Goal: Information Seeking & Learning: Learn about a topic

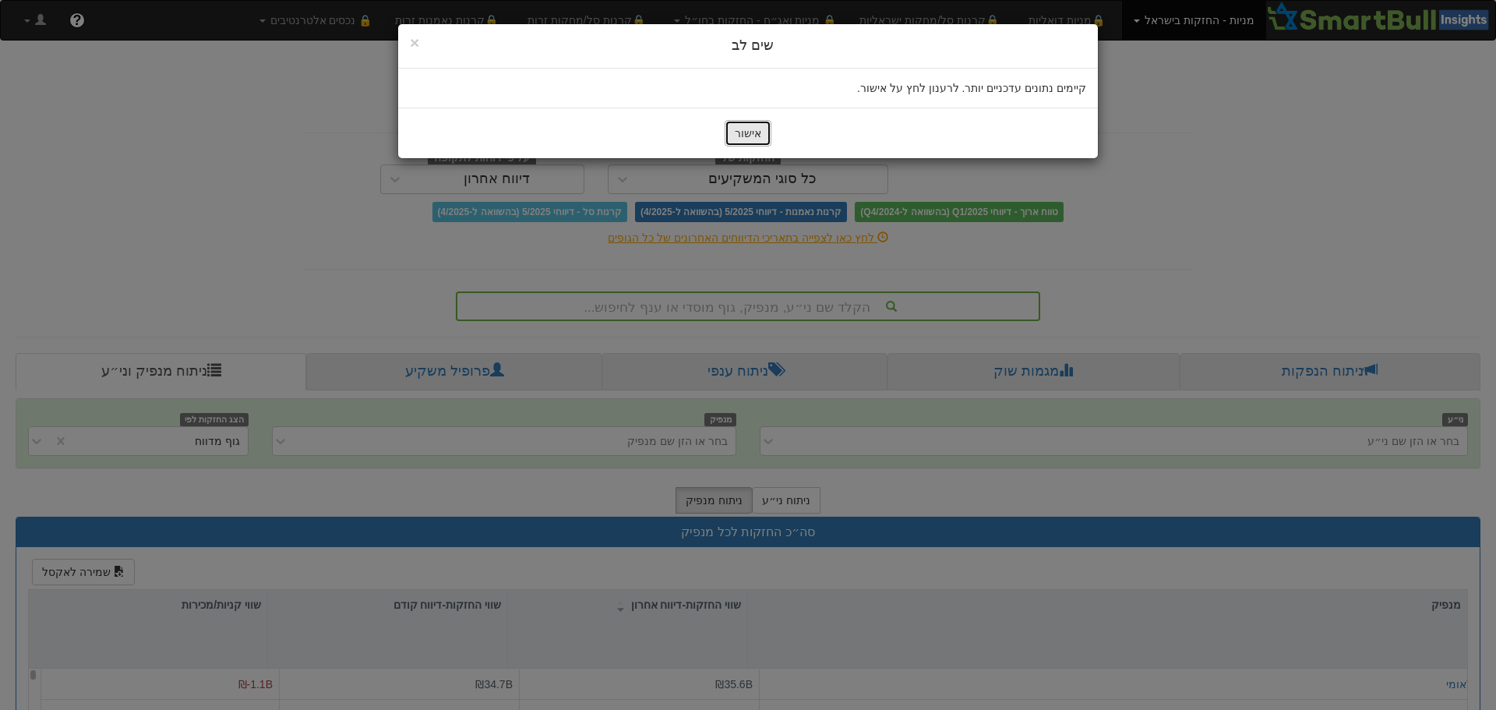
click at [750, 139] on button "אישור" at bounding box center [748, 133] width 47 height 26
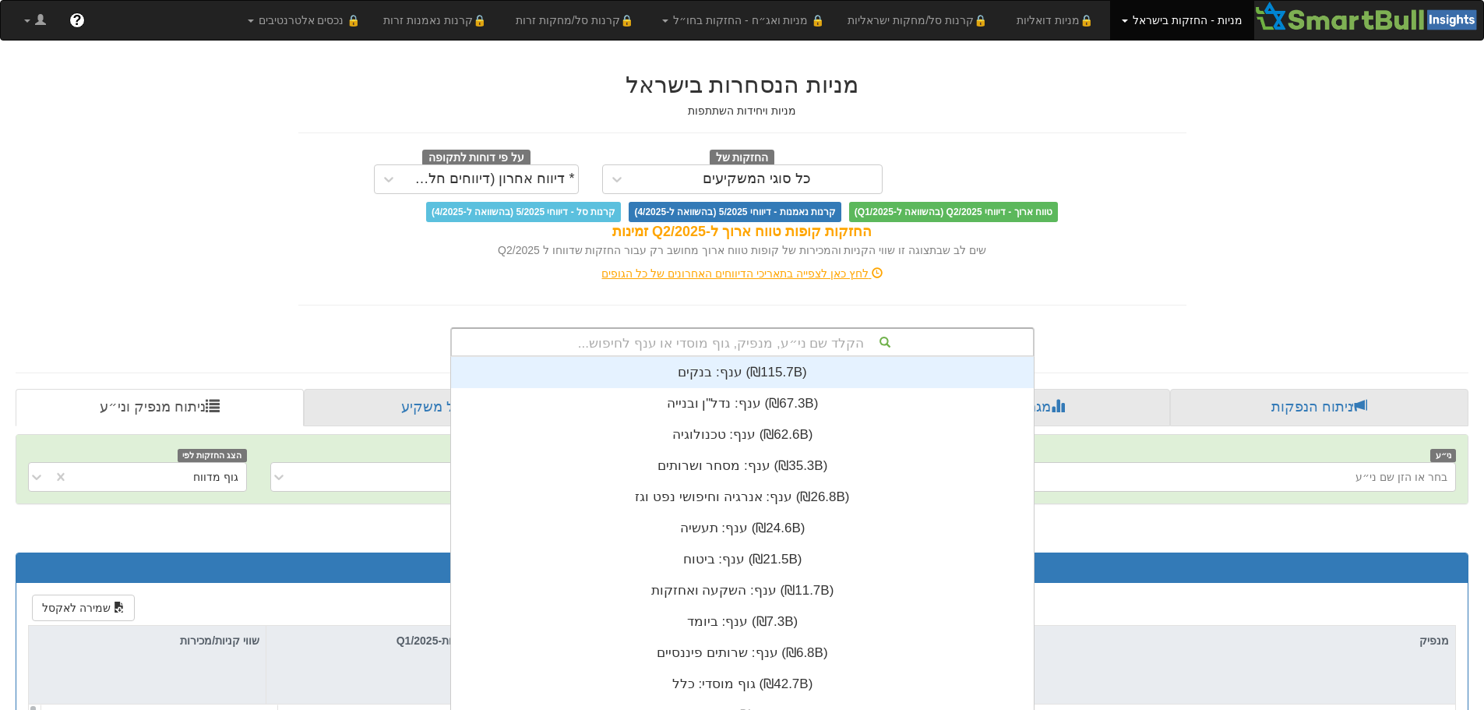
scroll to position [36, 0]
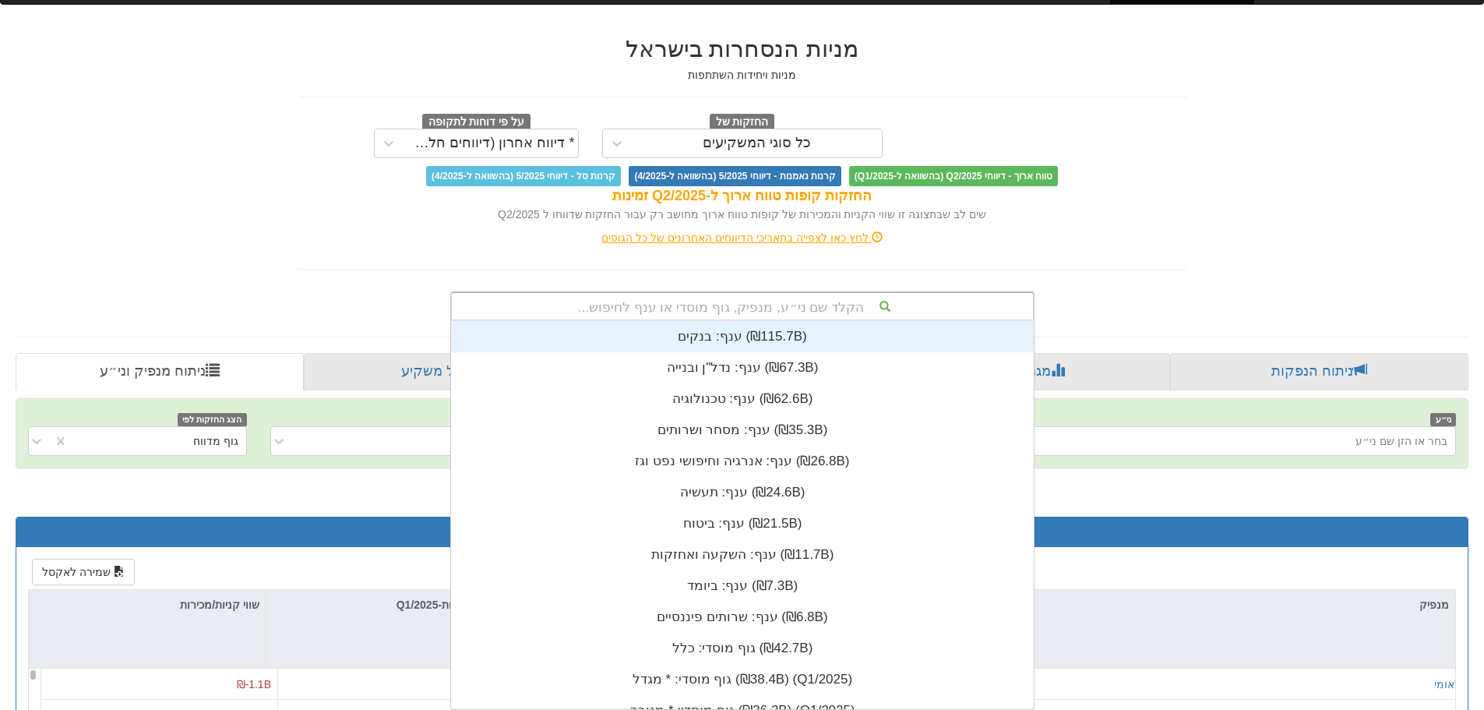
click at [687, 321] on div "הקלד שם ני״ע, מנפיק, גוף מוסדי או ענף לחיפוש... ענף: ‏בנקים ‎(₪115.7B)‎ ענף: ‏נ…" at bounding box center [742, 306] width 584 height 30
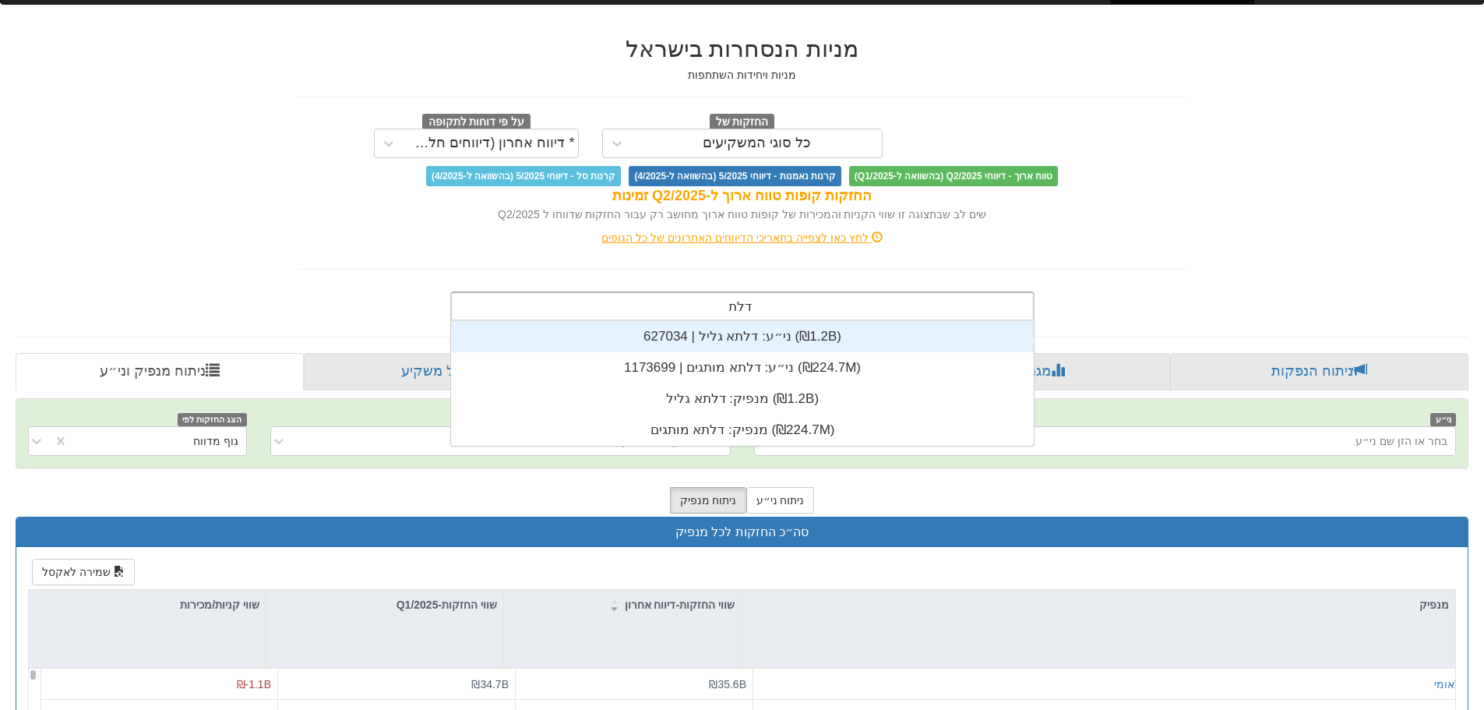
scroll to position [0, 0]
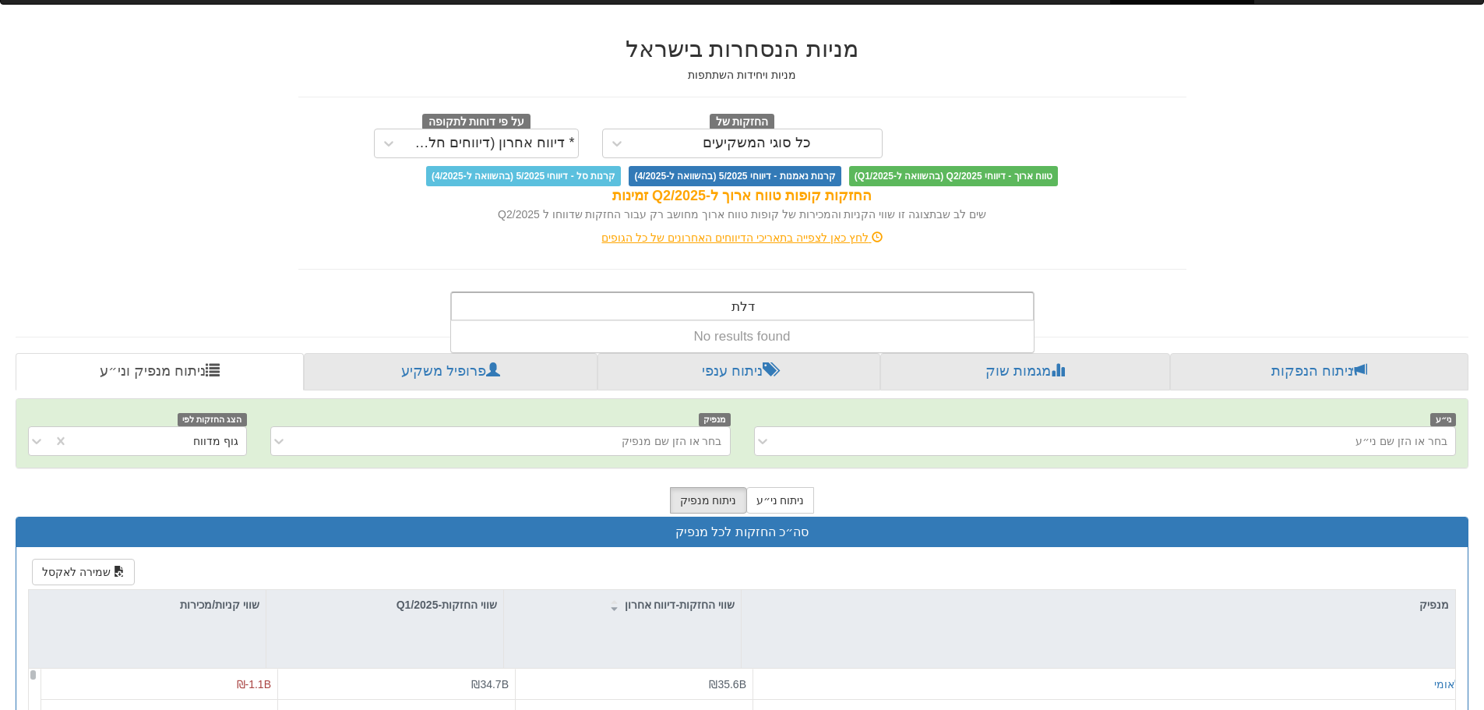
type input "דלתא"
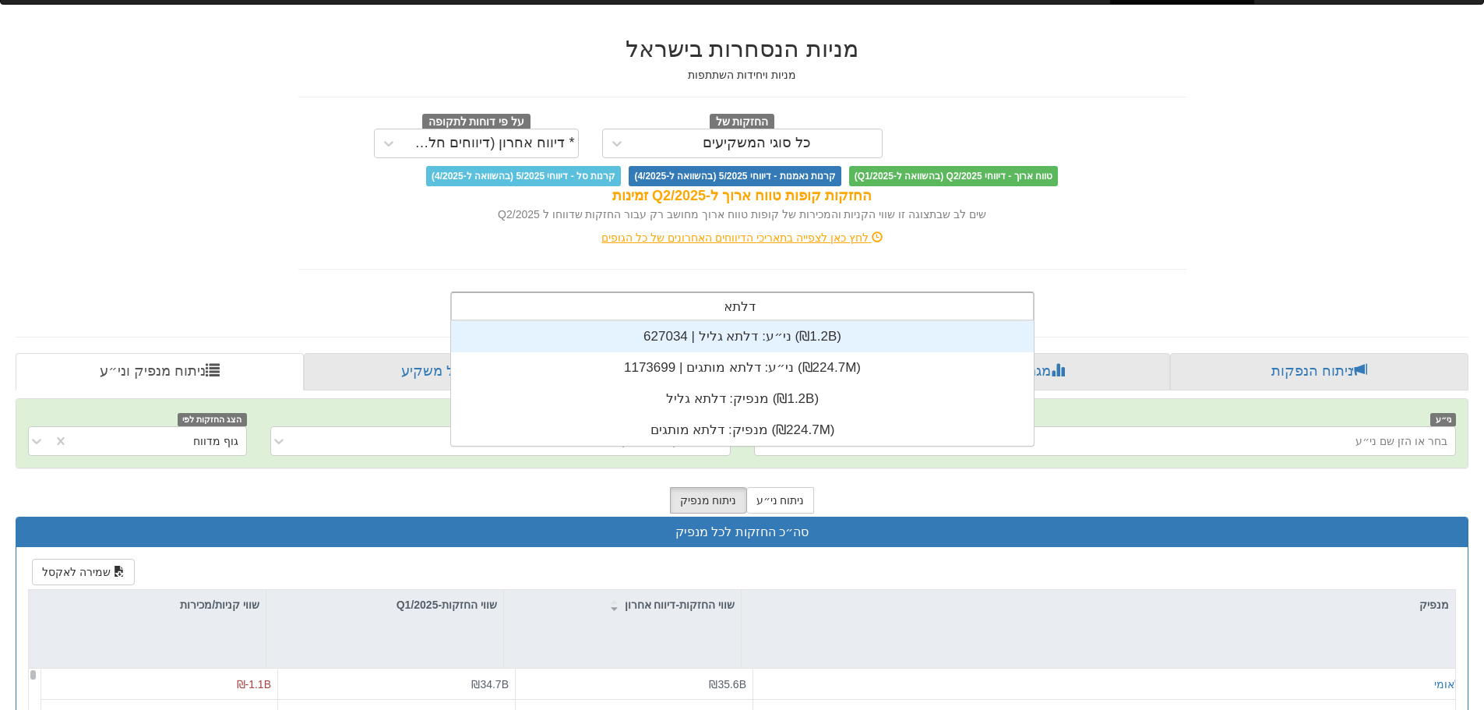
scroll to position [125, 0]
click at [773, 338] on div "ני״ע: ‏דלתא גליל | 627034 ‎(₪1.2B)‎" at bounding box center [742, 336] width 583 height 31
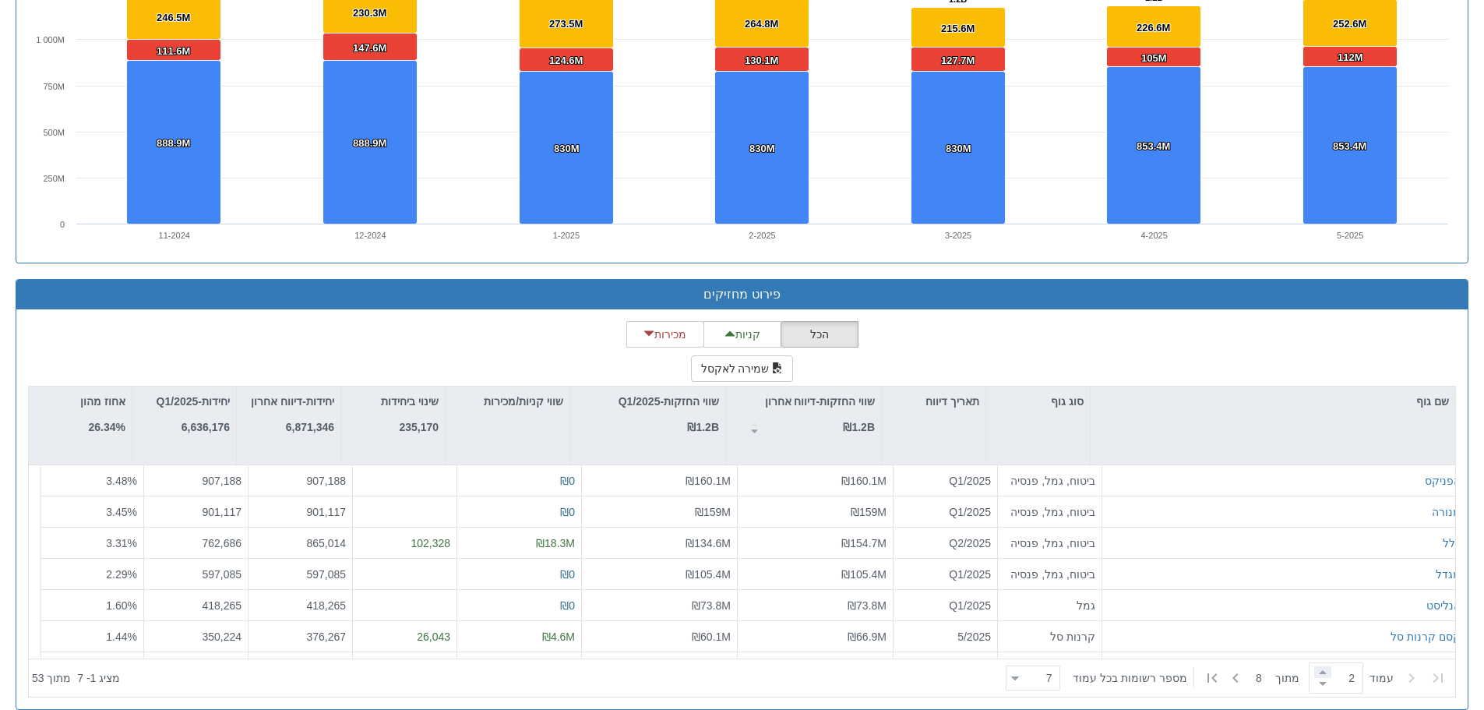
click at [1316, 673] on span at bounding box center [1322, 672] width 17 height 12
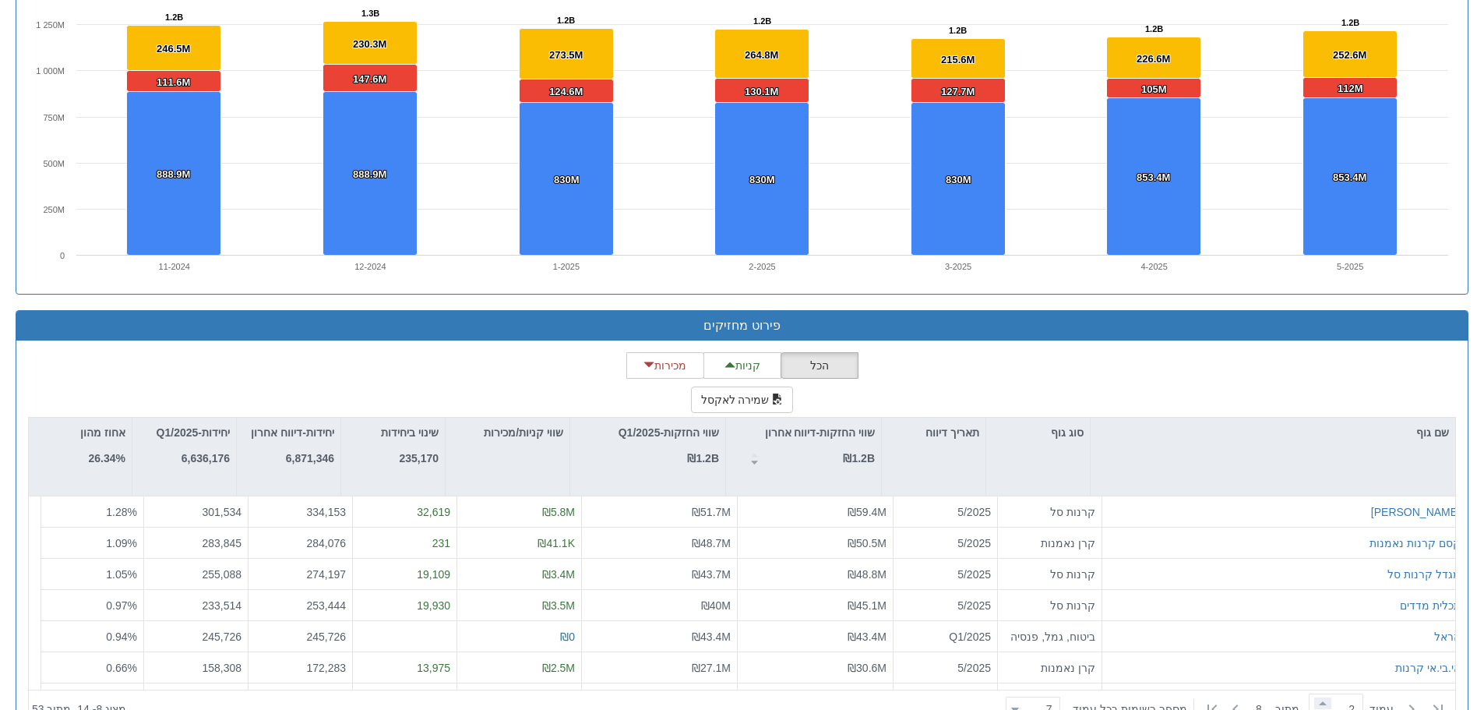
scroll to position [1188, 0]
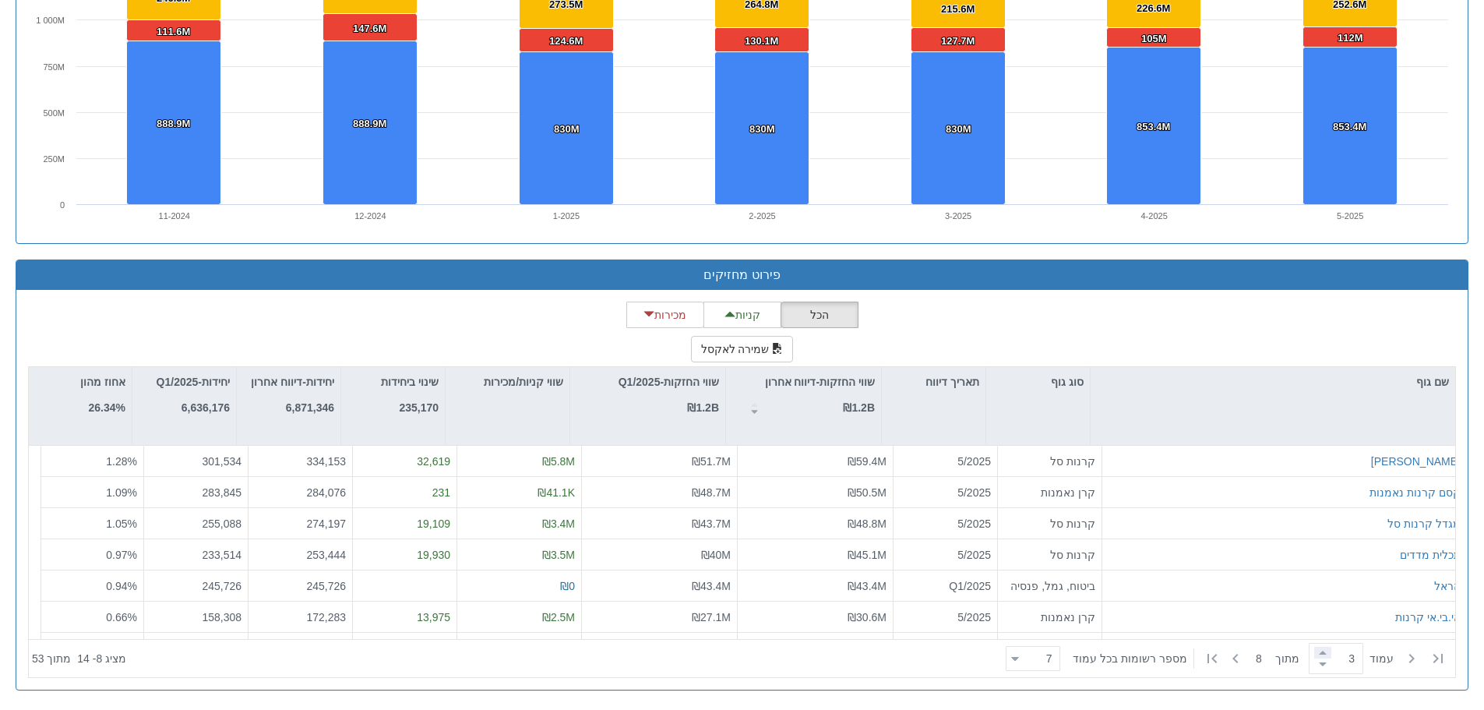
click at [1317, 647] on span at bounding box center [1322, 653] width 17 height 12
click at [1314, 651] on span at bounding box center [1322, 653] width 17 height 12
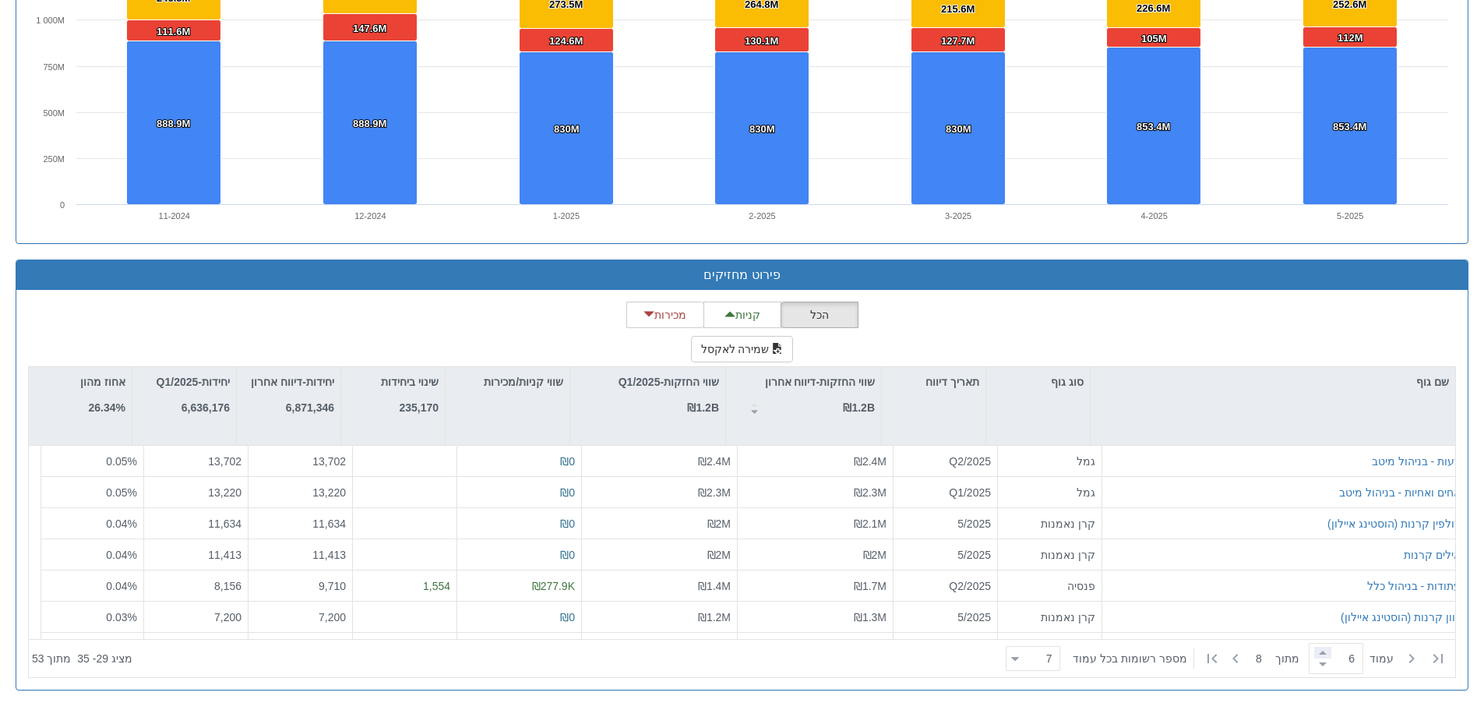
click at [1314, 651] on span at bounding box center [1322, 653] width 17 height 12
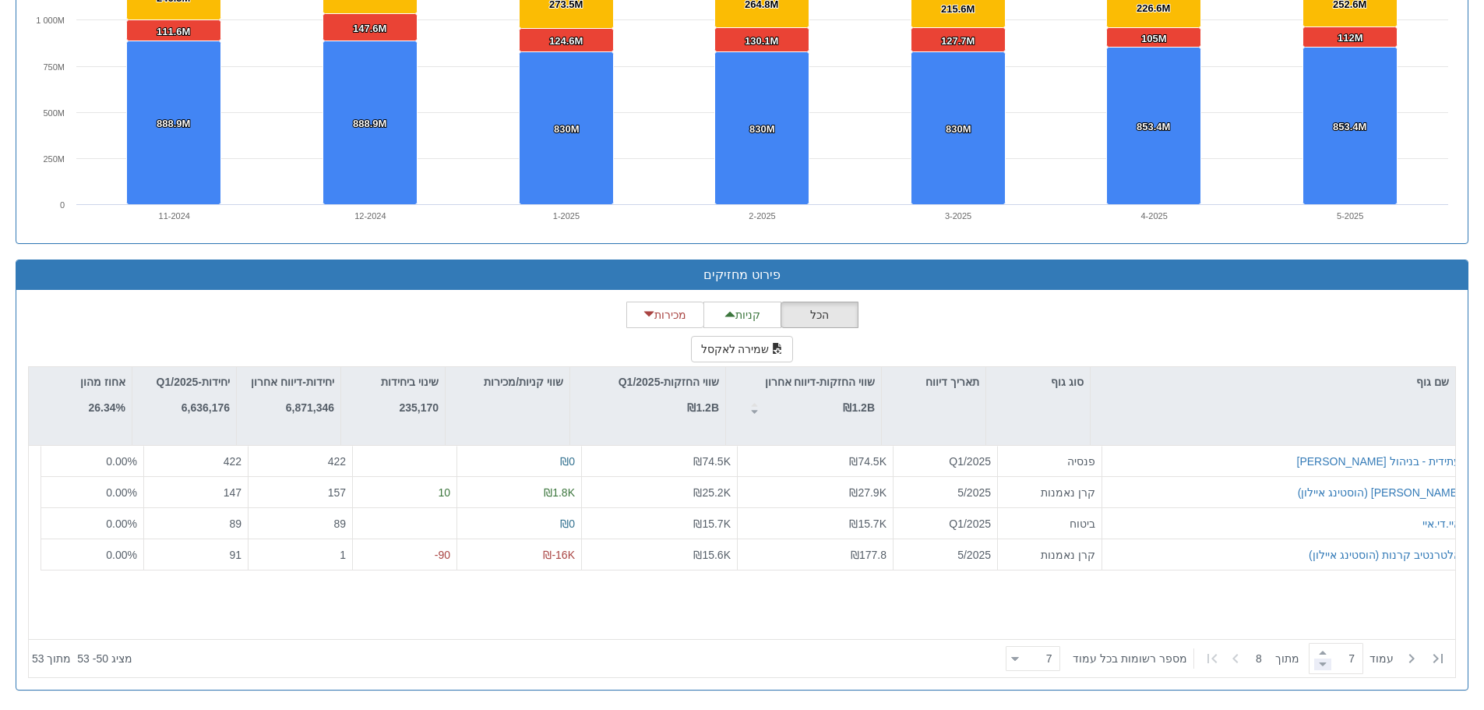
click at [1321, 660] on span at bounding box center [1322, 664] width 17 height 12
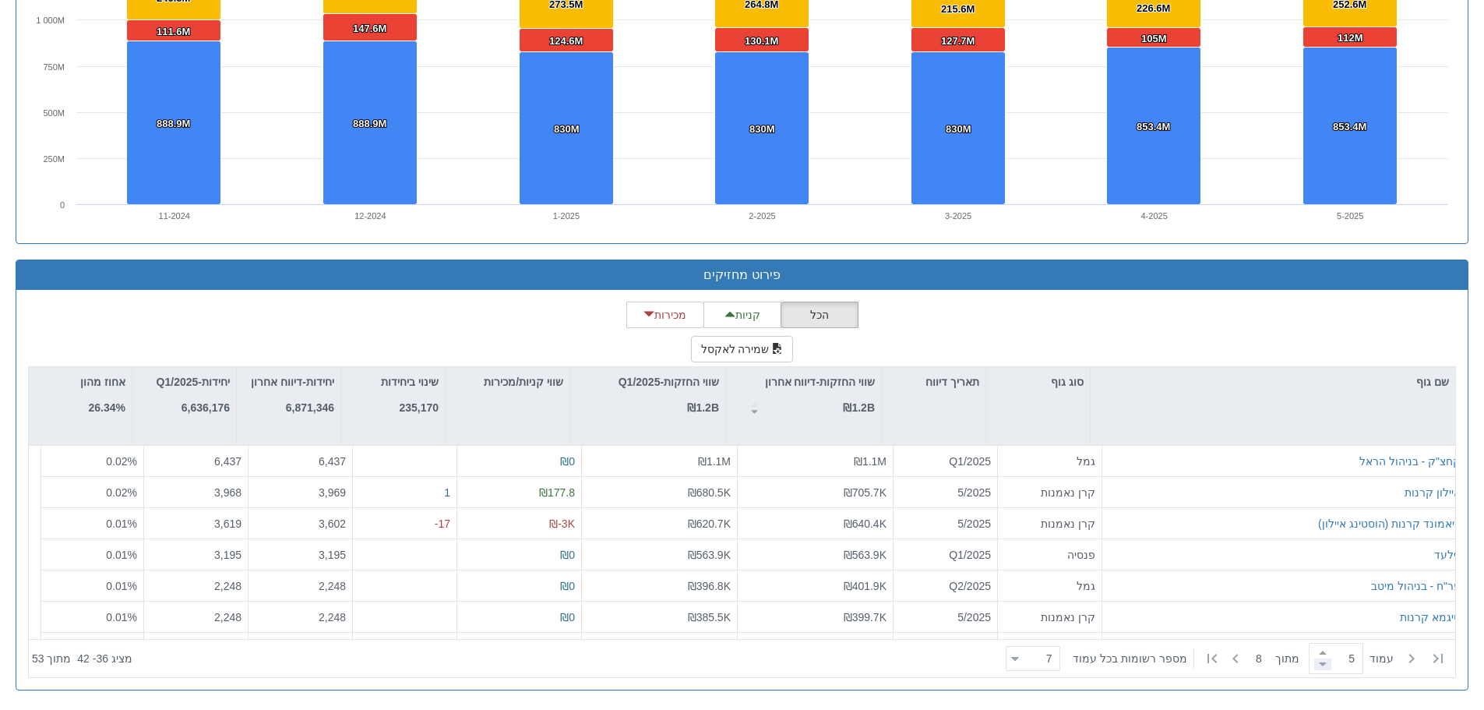
click at [1321, 660] on span at bounding box center [1322, 664] width 17 height 12
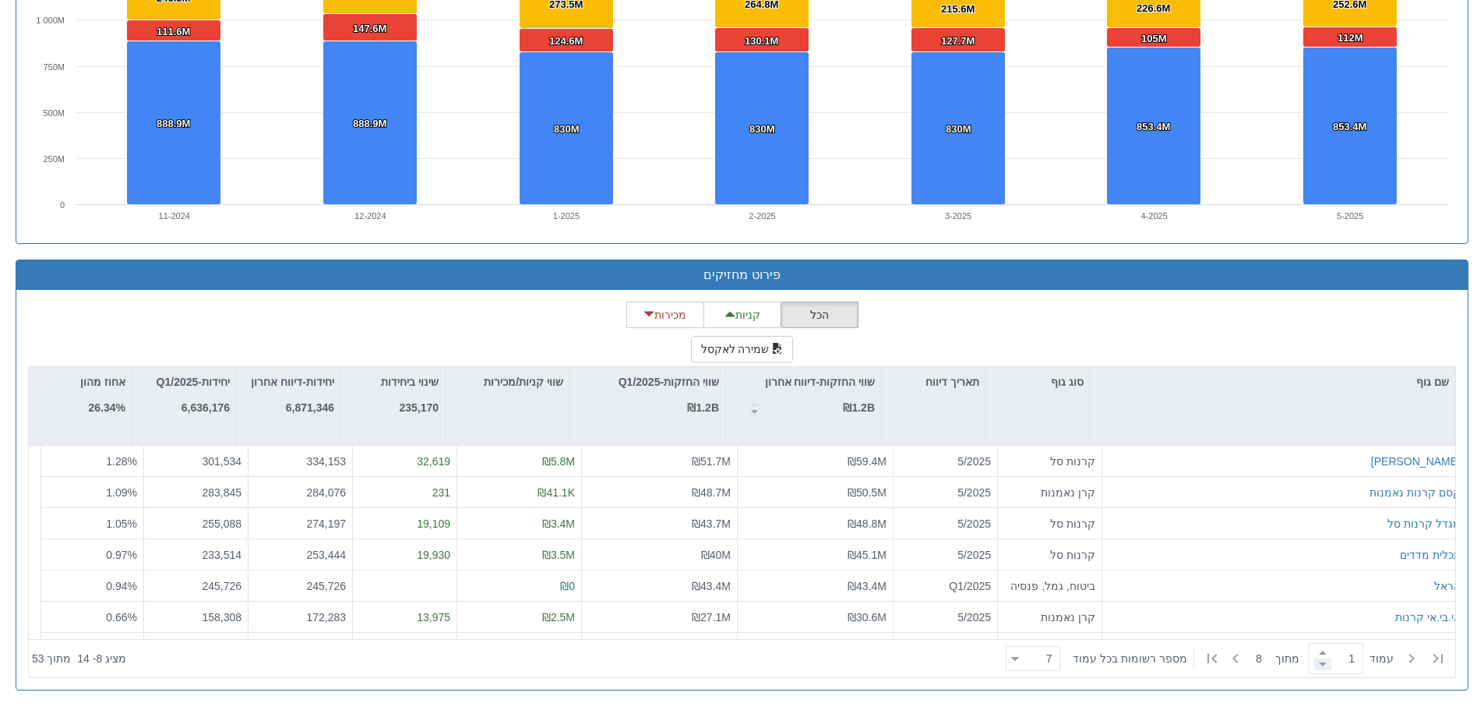
click at [1321, 660] on span at bounding box center [1322, 664] width 17 height 12
type input "1"
click at [1321, 660] on span at bounding box center [1322, 664] width 17 height 12
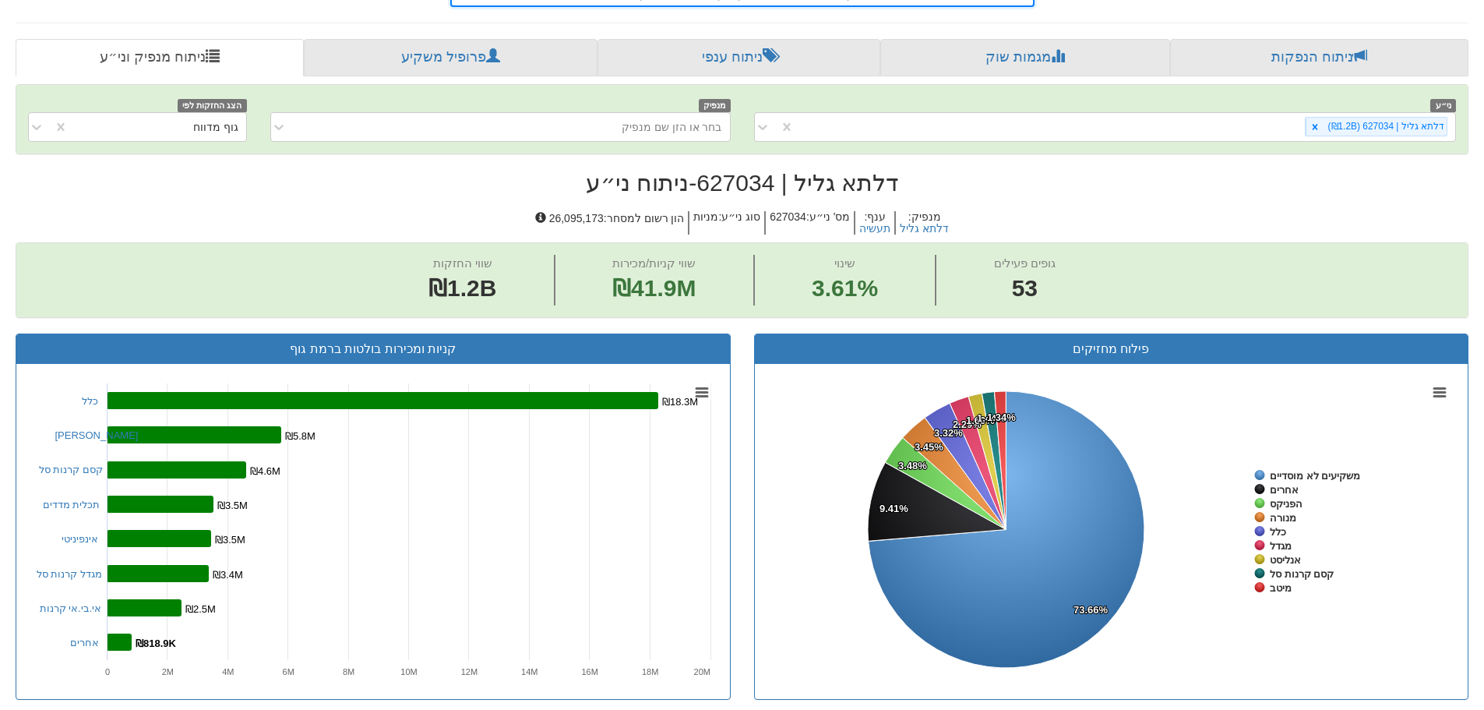
scroll to position [487, 0]
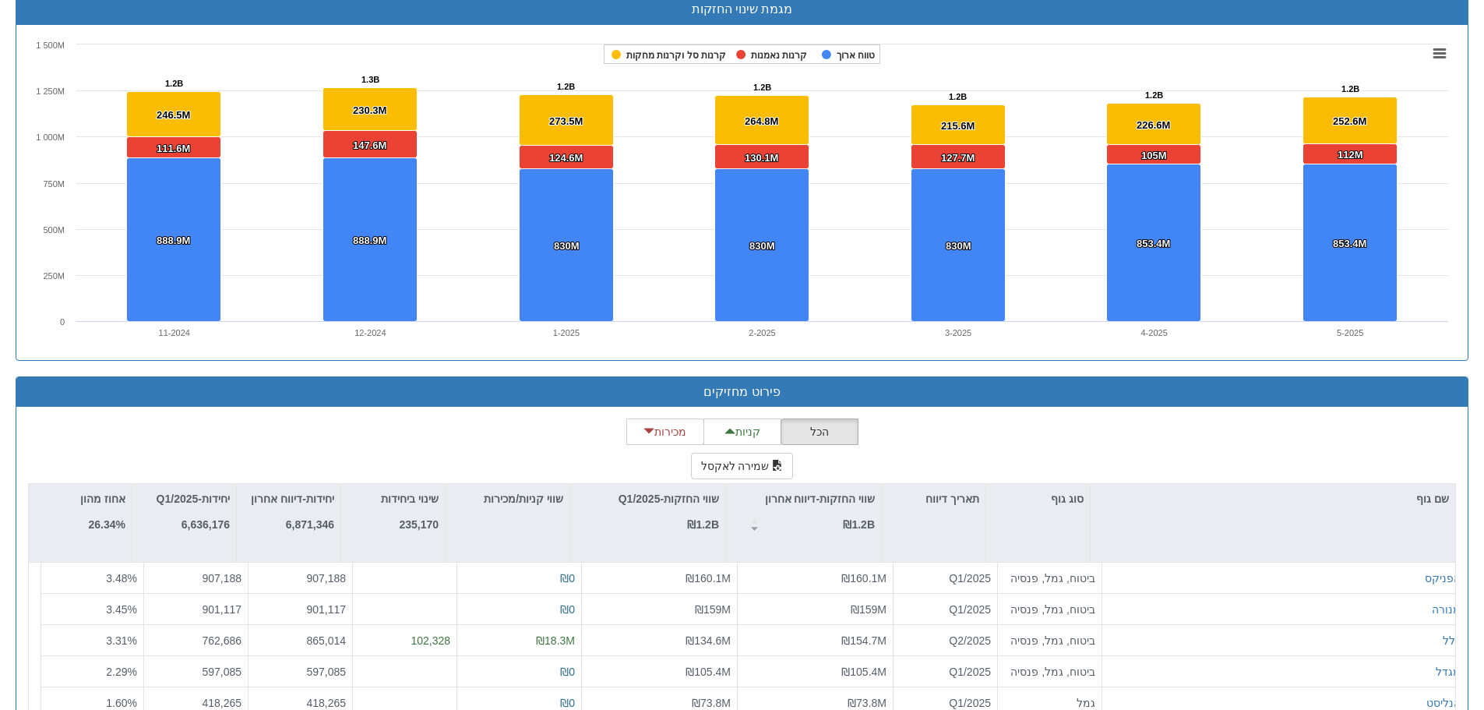
scroll to position [1169, 0]
